Goal: Check status: Check status

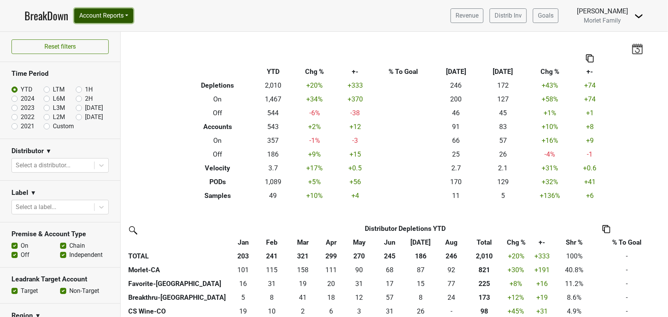
click at [94, 15] on button "Account Reports" at bounding box center [103, 15] width 59 height 15
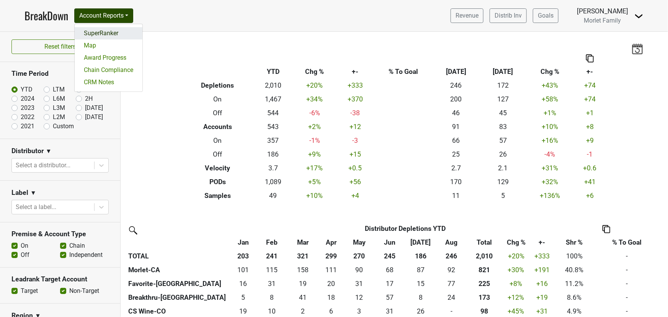
click at [107, 31] on link "SuperRanker" at bounding box center [109, 33] width 68 height 12
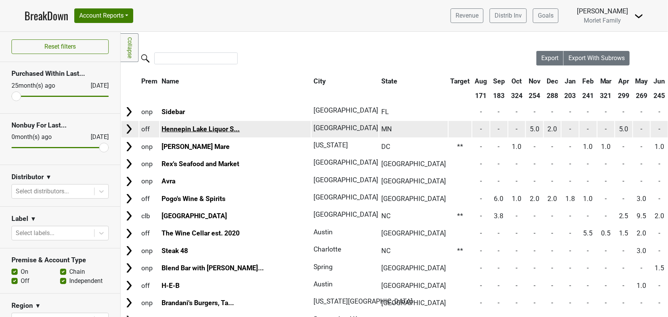
click at [220, 127] on link "Hennepin Lake Liquor S..." at bounding box center [201, 129] width 78 height 8
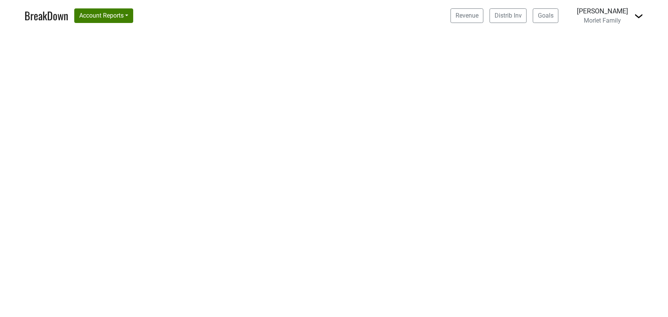
select select "CA"
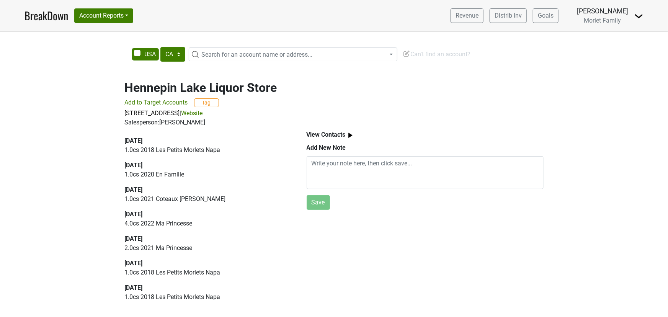
click at [203, 115] on link "Website" at bounding box center [191, 113] width 21 height 7
